Goal: Entertainment & Leisure: Consume media (video, audio)

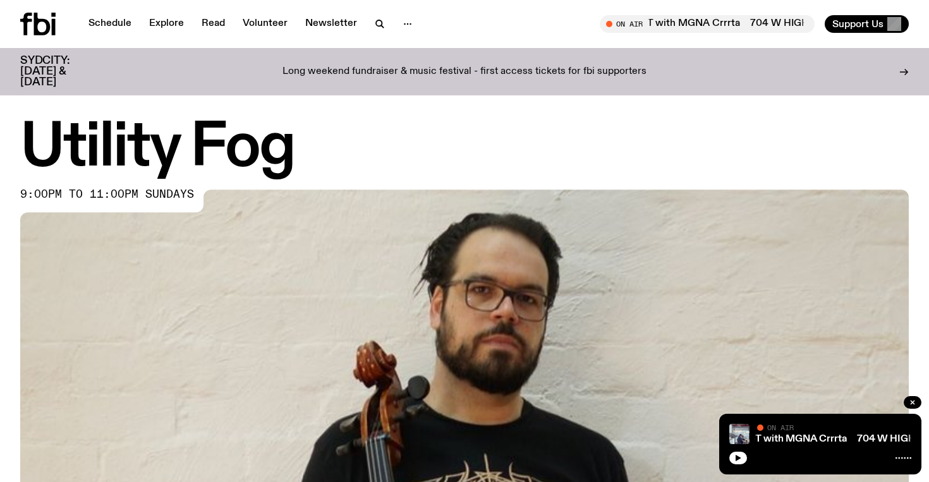
click at [39, 37] on div "Schedule Explore Read Volunteer Newsletter On Air [GEOGRAPHIC_DATA] MGNA Crrrta…" at bounding box center [464, 24] width 929 height 48
click at [38, 20] on icon at bounding box center [42, 24] width 16 height 23
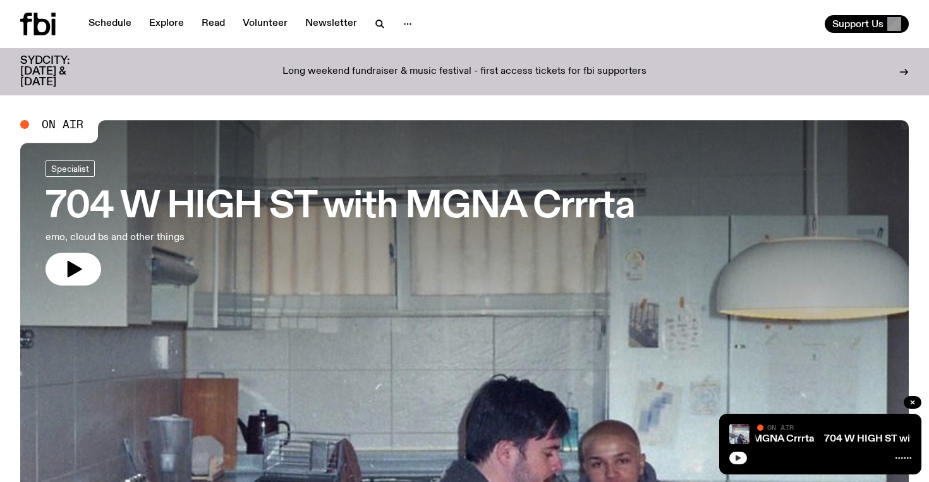
click at [741, 458] on icon "button" at bounding box center [738, 458] width 8 height 8
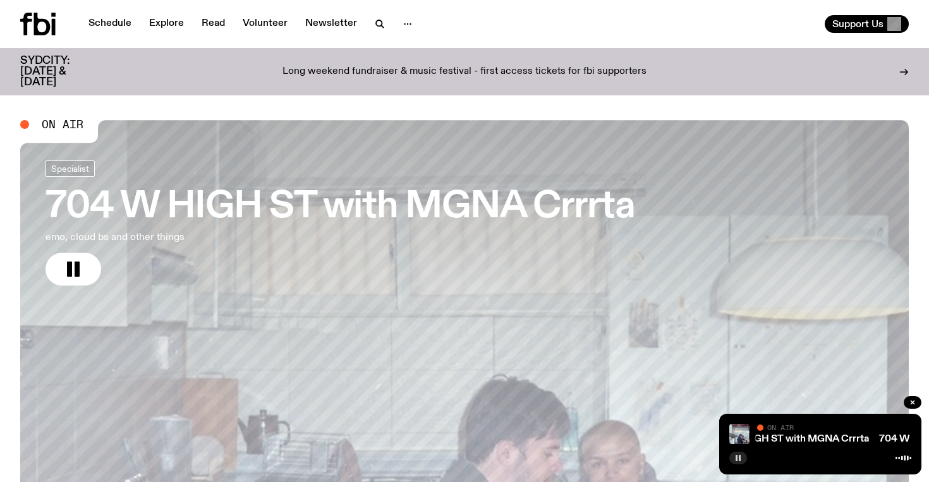
click at [42, 19] on icon at bounding box center [42, 24] width 16 height 23
click at [44, 24] on icon at bounding box center [37, 24] width 35 height 23
click at [104, 18] on link "Schedule" at bounding box center [110, 24] width 58 height 18
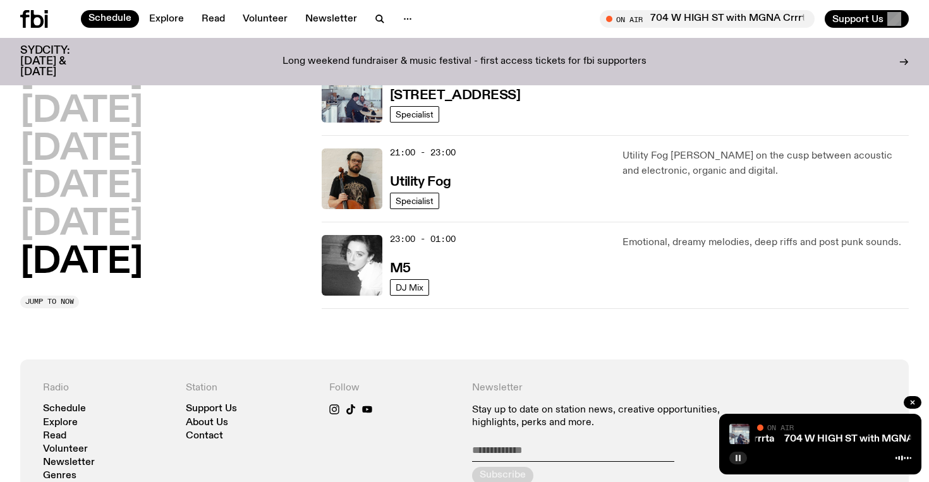
scroll to position [807, 0]
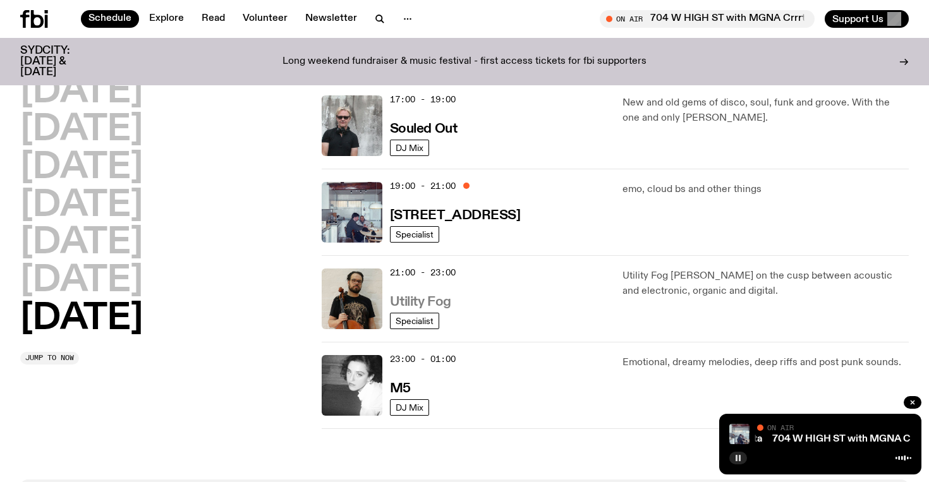
click at [434, 296] on h3 "Utility Fog" at bounding box center [420, 302] width 61 height 13
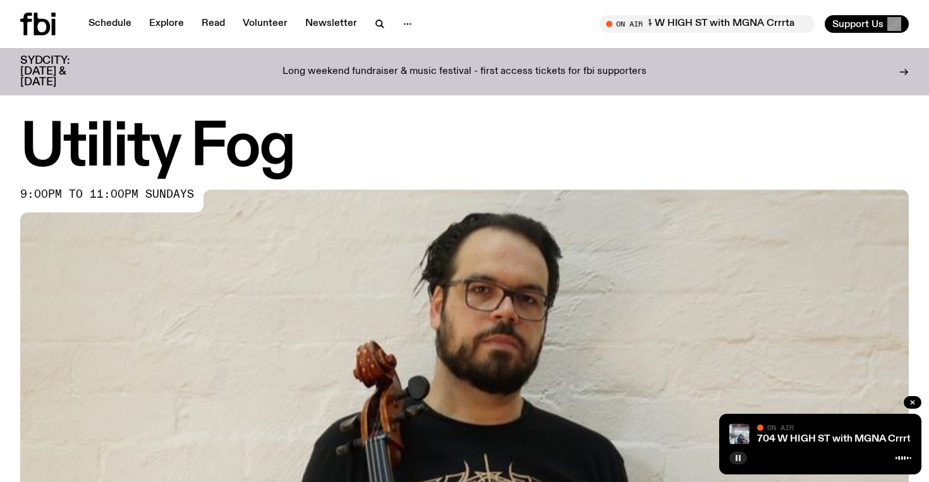
click at [734, 461] on icon "button" at bounding box center [738, 458] width 8 height 8
click at [26, 32] on icon at bounding box center [26, 24] width 12 height 23
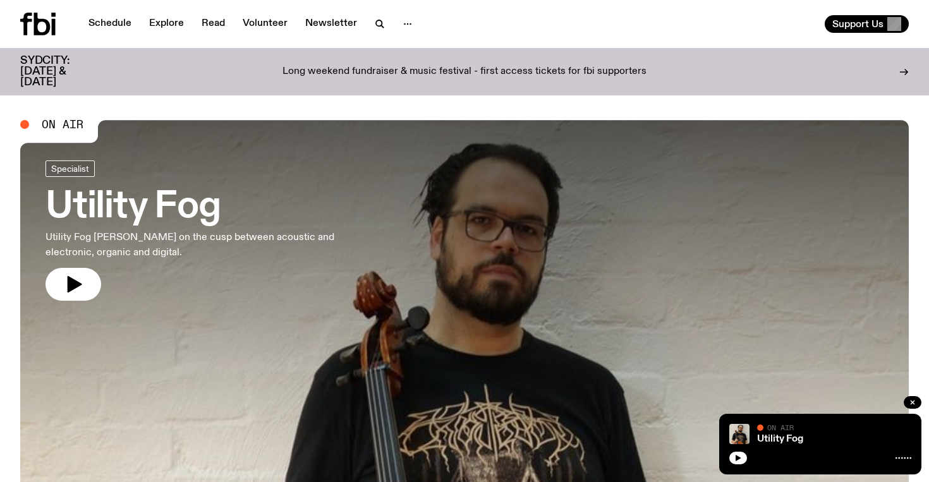
click at [729, 456] on div "Utility Fog On Air On Air" at bounding box center [820, 444] width 202 height 61
click at [741, 461] on button "button" at bounding box center [738, 458] width 18 height 13
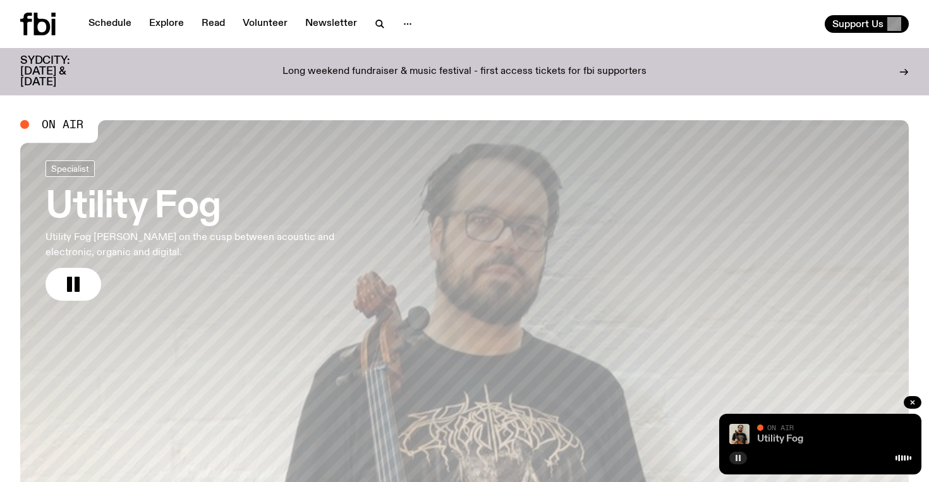
click at [780, 441] on link "Utility Fog" at bounding box center [780, 439] width 46 height 10
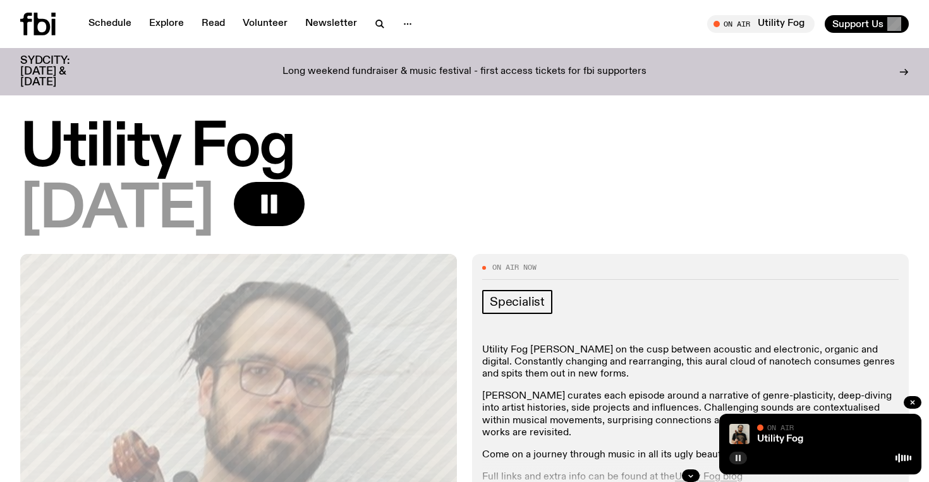
click at [737, 462] on button "button" at bounding box center [738, 458] width 18 height 13
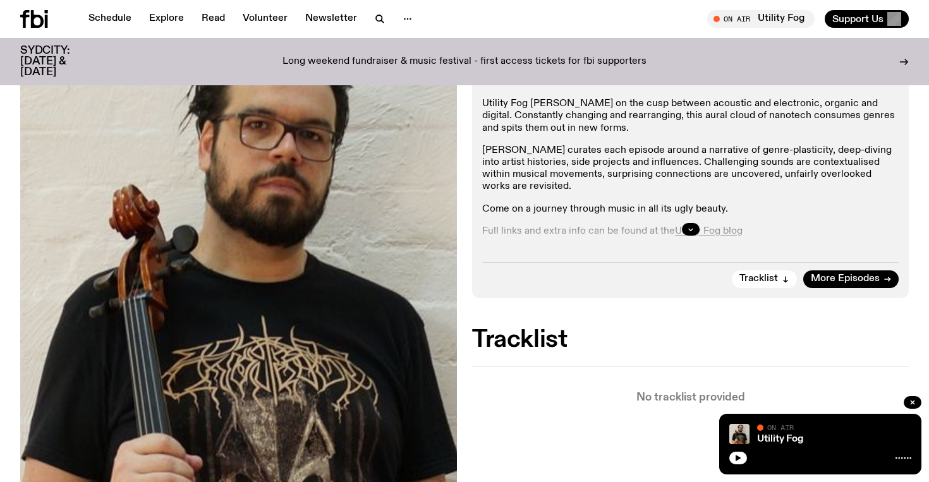
scroll to position [236, 0]
click at [733, 456] on button "button" at bounding box center [738, 458] width 18 height 13
